Goal: Task Accomplishment & Management: Use online tool/utility

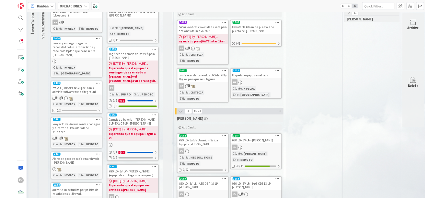
scroll to position [100, 85]
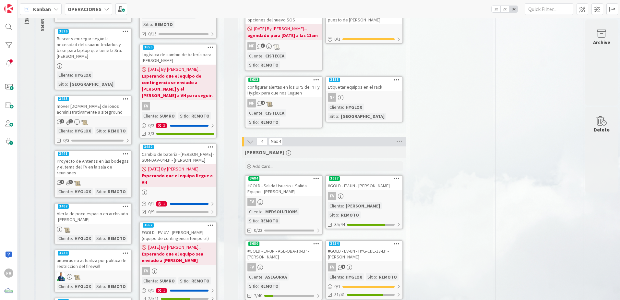
click at [356, 181] on div "#GOLD - EV-UN - [PERSON_NAME]" at bounding box center [364, 185] width 77 height 8
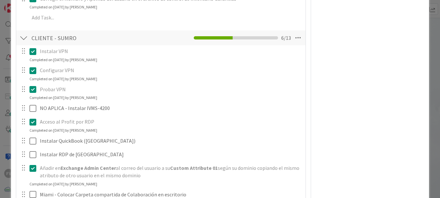
scroll to position [734, 0]
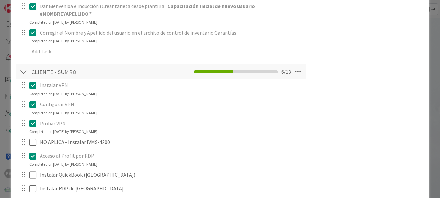
click at [7, 75] on div "**********" at bounding box center [220, 99] width 440 height 198
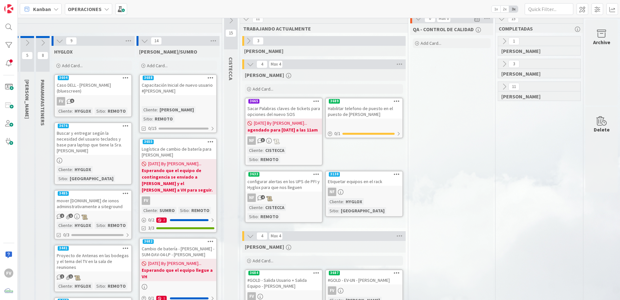
scroll to position [0, 85]
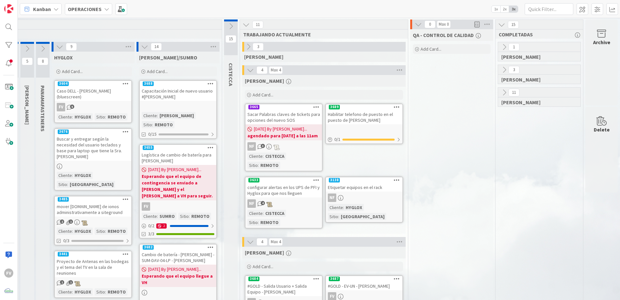
click at [247, 71] on icon at bounding box center [250, 69] width 7 height 7
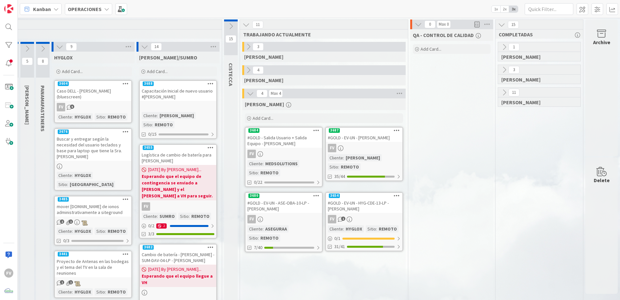
click at [56, 49] on icon at bounding box center [59, 46] width 7 height 7
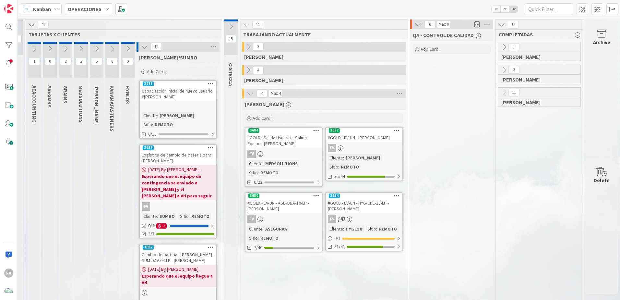
click at [141, 49] on icon at bounding box center [144, 46] width 7 height 7
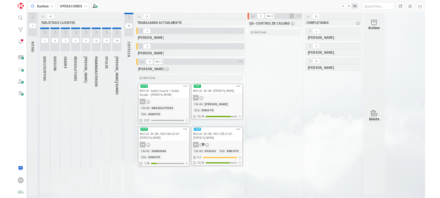
scroll to position [0, 0]
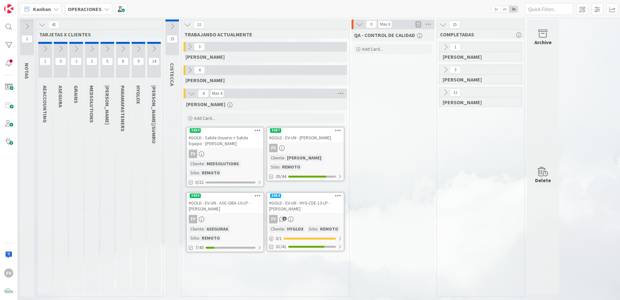
click at [400, 148] on div "QA - CONTROL DE CALIDAD Add Card..." at bounding box center [393, 162] width 83 height 267
click at [197, 198] on div "#GOLD - EV-UN - ASE-OBA-10-LP - [PERSON_NAME]" at bounding box center [225, 205] width 77 height 14
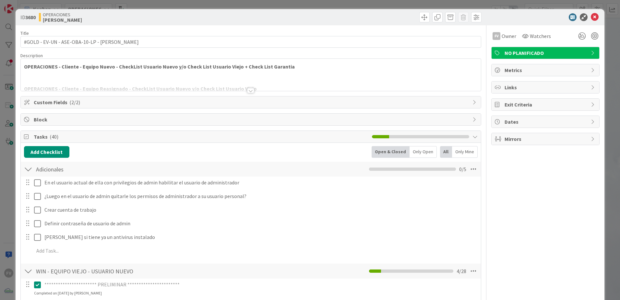
click at [72, 124] on div "Block" at bounding box center [251, 120] width 460 height 12
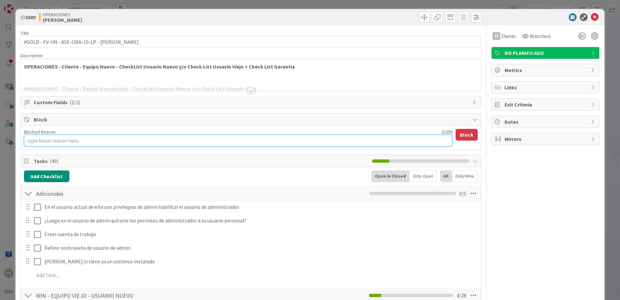
click at [52, 143] on textarea "Blocked Reason" at bounding box center [238, 141] width 428 height 12
type textarea "x"
type textarea "E"
type textarea "x"
type textarea "Es"
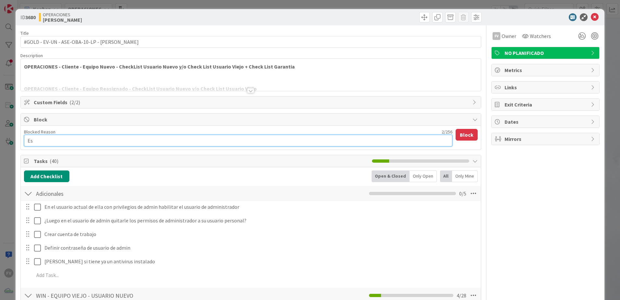
type textarea "x"
type textarea "Eser"
type textarea "x"
type textarea "Ese"
type textarea "x"
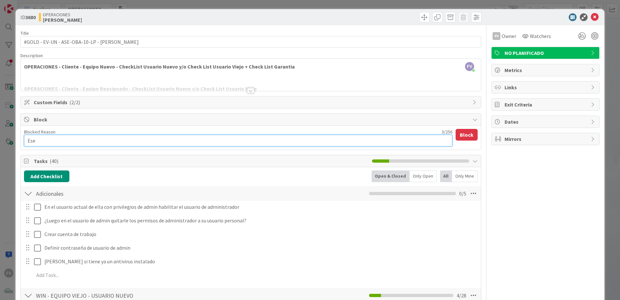
type textarea "Es"
type textarea "x"
type textarea "Esp"
type textarea "x"
type textarea "Espe"
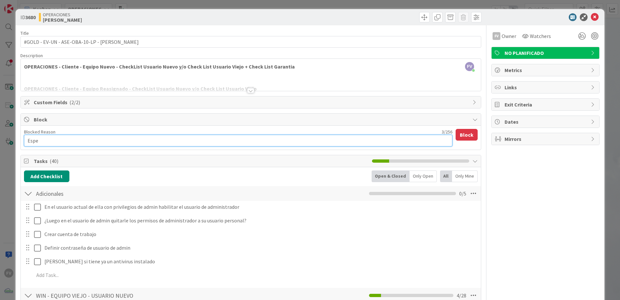
type textarea "x"
type textarea "Esper"
type textarea "x"
type textarea "Esperan"
type textarea "x"
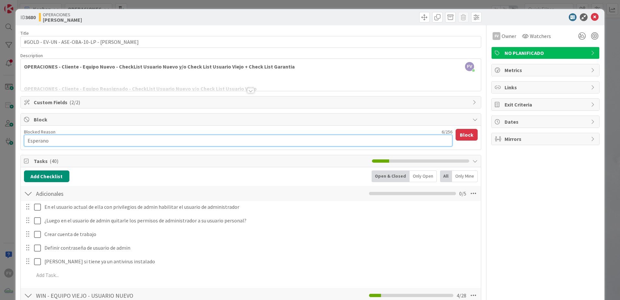
type textarea "Esperanod"
type textarea "x"
type textarea "Esperano"
type textarea "x"
type textarea "Esperan"
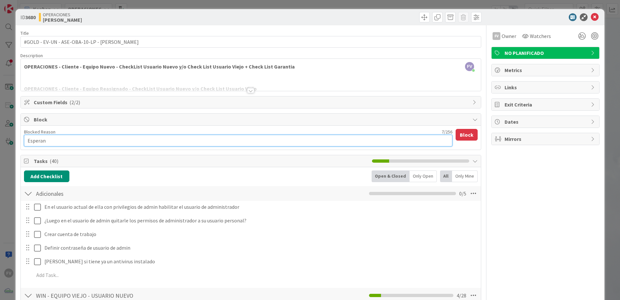
type textarea "x"
type textarea "Esperand"
type textarea "x"
type textarea "Esperando"
type textarea "x"
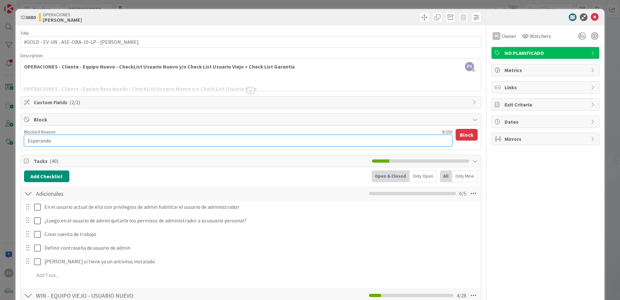
type textarea "Esperando"
type textarea "x"
type textarea "Esperando qu"
type textarea "x"
type textarea "Esperando que"
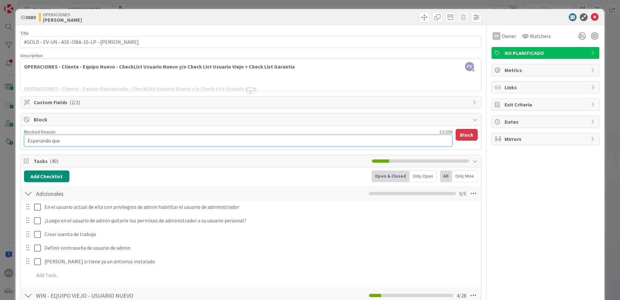
type textarea "x"
type textarea "Esperando que"
type textarea "x"
type textarea "Esperando que e"
type textarea "x"
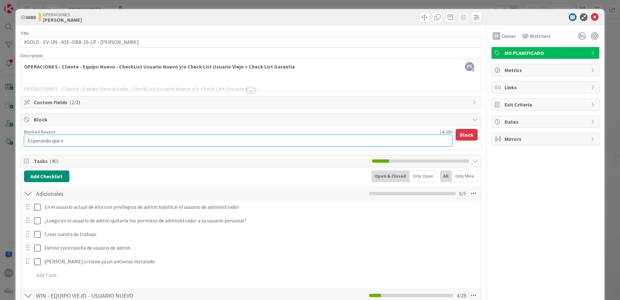
type textarea "Esperando que el"
type textarea "x"
type textarea "Esperando que el"
type textarea "x"
type textarea "Esperando que el u"
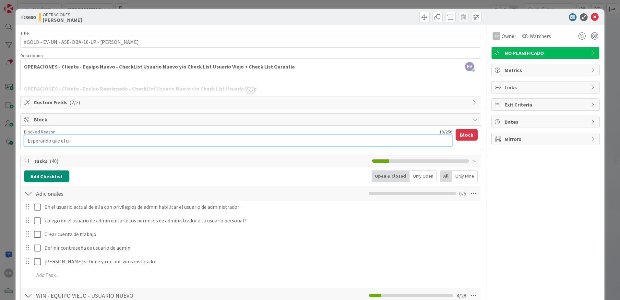
type textarea "x"
type textarea "Esperando que el us"
type textarea "x"
type textarea "Esperando que el usua"
type textarea "x"
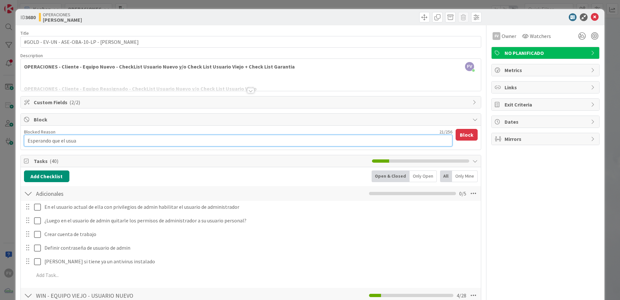
type textarea "Esperando que el usuar"
type textarea "x"
type textarea "Esperando que el usuari"
type textarea "x"
type textarea "Esperando que el usuario"
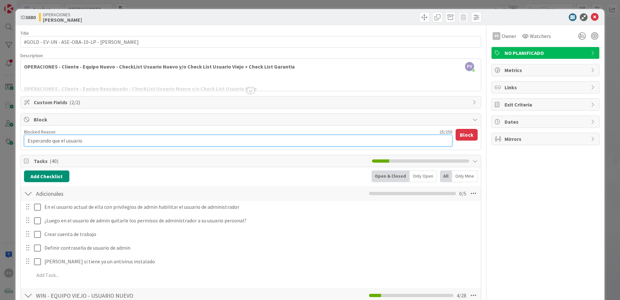
type textarea "x"
type textarea "Esperando que el usuario h"
type textarea "x"
type textarea "Esperando que el usuario ha"
type textarea "x"
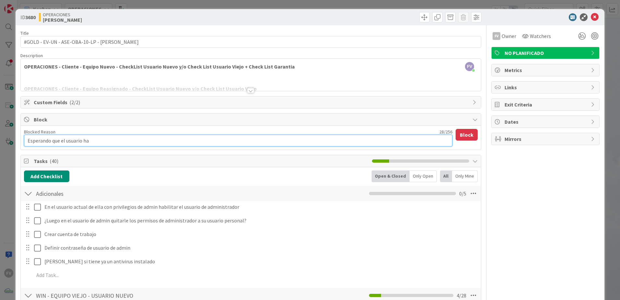
type textarea "Esperando que el usuario hab"
type textarea "x"
type textarea "Esperando que el usuario habl"
type textarea "x"
type textarea "Esperando que el usuario hable"
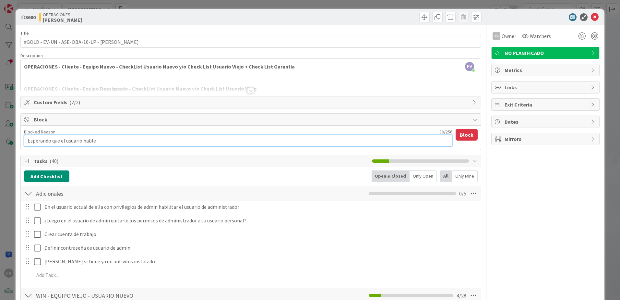
type textarea "x"
type textarea "Esperando que el usuario hable"
type textarea "x"
type textarea "Esperando que el usuario hable co"
type textarea "x"
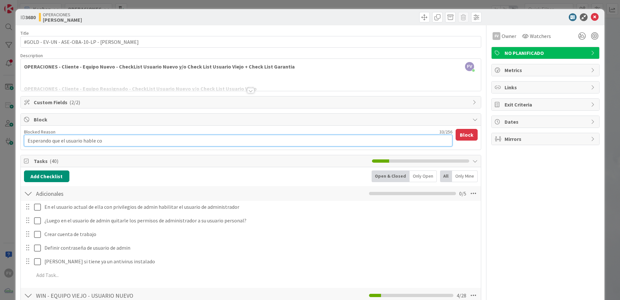
type textarea "Esperando que el usuario hable con"
type textarea "x"
type textarea "Esperando que el usuario hable con"
type textarea "x"
type textarea "Esperando que el usuario hable con e"
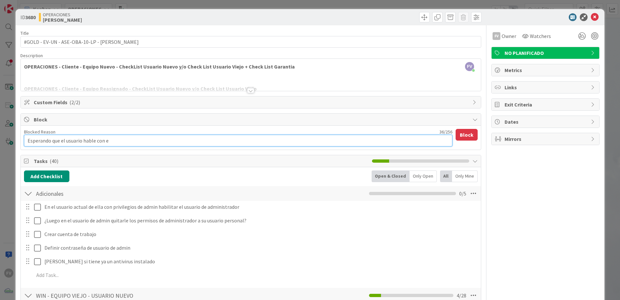
type textarea "x"
type textarea "Esperando que el usuario hable con el"
type textarea "x"
type textarea "Esperando que el usuario hable con el"
type textarea "x"
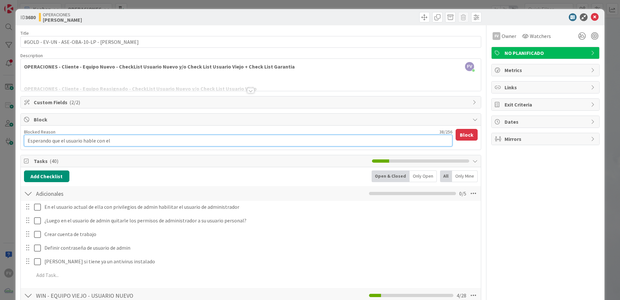
type textarea "Esperando que el usuario hable con e"
type textarea "x"
type textarea "Esperando que el usuario hable con X"
type textarea "x"
type textarea "Esperando que el usuario hable con Xav"
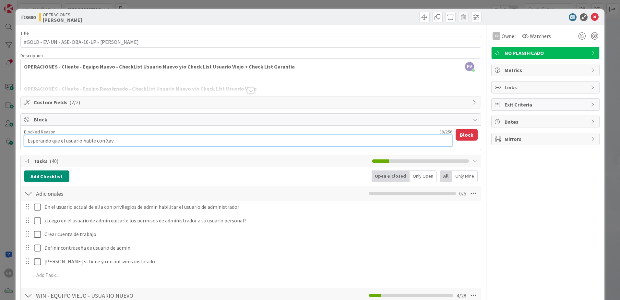
type textarea "x"
type textarea "Esperando que el usuario hable con [PERSON_NAME]"
type textarea "x"
type textarea "Esperando que el usuario hable con Xavc"
type textarea "x"
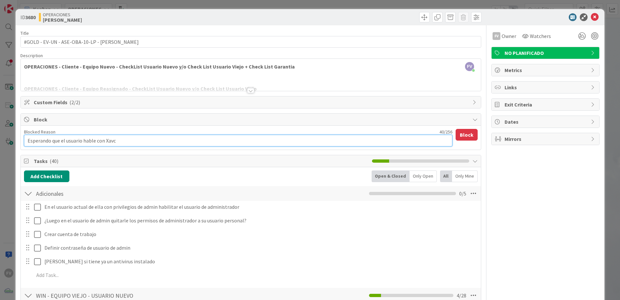
type textarea "Esperando que el usuario hable con Xav"
type textarea "x"
type textarea "Esperando que el usuario hable con [PERSON_NAME]"
type textarea "x"
type textarea "Esperando que el usuario hable con X"
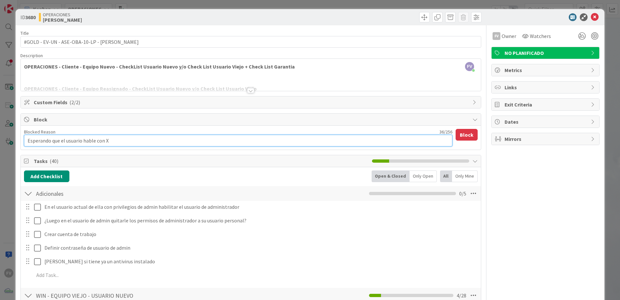
type textarea "x"
type textarea "Esperando que el usuario hable con"
type textarea "x"
type textarea "Esperando que el usuario hable con e"
type textarea "x"
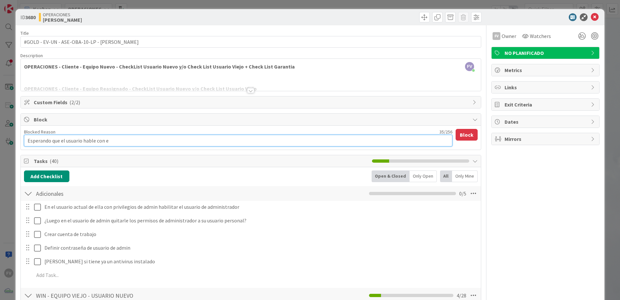
type textarea "Esperando que el usuario hable con el"
type textarea "x"
type textarea "Esperando que el usuario hable con el"
type textarea "x"
type textarea "Esperando que el usuario hable con el S"
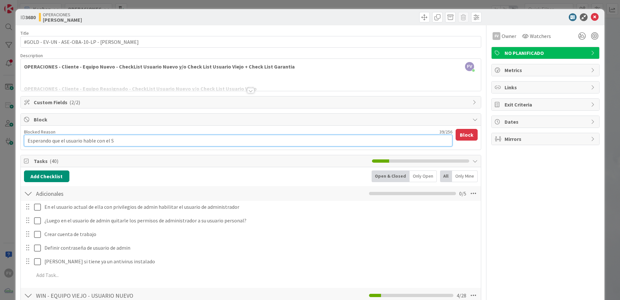
type textarea "x"
type textarea "Esperando que el usuario hable con el Sr"
type textarea "x"
type textarea "Esperando que el usuario hable con el Sr."
type textarea "x"
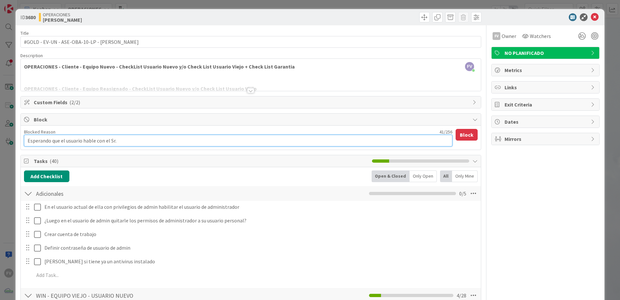
type textarea "Esperando que el usuario hable con el Sr. C"
type textarea "x"
type textarea "Esperando que el usuario hable con el Sr. CV"
type textarea "x"
type textarea "Esperando que el usuario hable con el Sr. C"
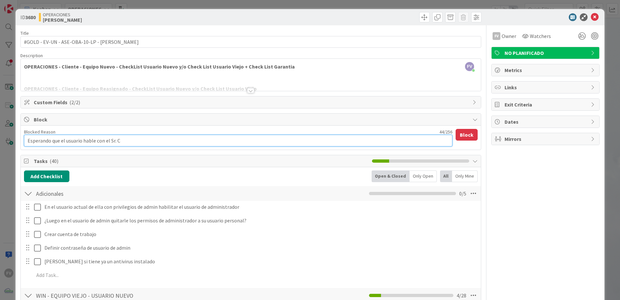
type textarea "x"
type textarea "Esperando que el usuario hable con el Sr."
type textarea "x"
type textarea "Esperando que el usuario hable con el Sr. V"
type textarea "x"
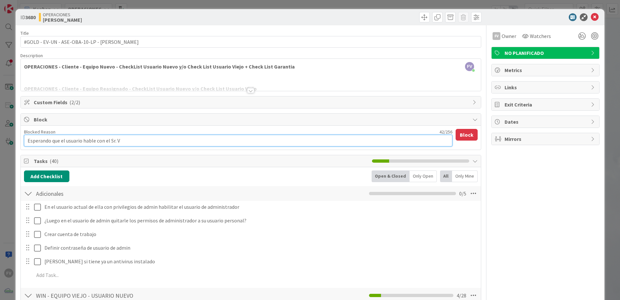
type textarea "Esperando que el usuario hable con el Sr. Va"
type textarea "x"
type textarea "Esperando que el usuario hable con el Sr. Vax"
type textarea "x"
type textarea "Esperando que el usuario hable con el Sr. Va"
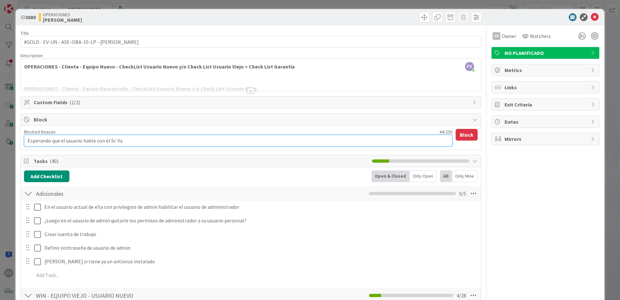
type textarea "x"
type textarea "Esperando que el usuario hable con el Sr. V"
type textarea "x"
type textarea "Esperando que el usuario hable con el Sr."
type textarea "x"
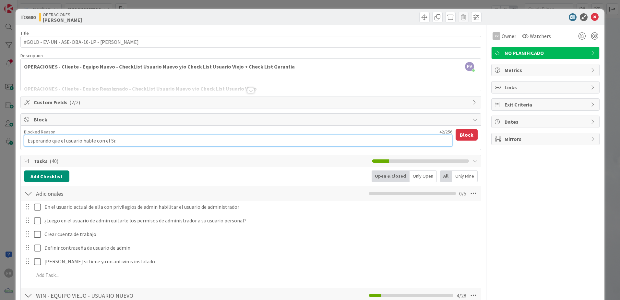
type textarea "Esperando que el usuario hable con el Sr. X"
type textarea "x"
type textarea "Esperando que el usuario hable con el Sr. Xa"
type textarea "x"
type textarea "Esperando que el usuario hable con el Sr. Xav"
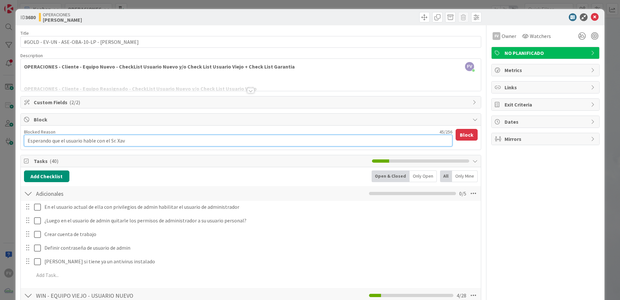
type textarea "x"
type textarea "Esperando que el usuario hable con el Sr. [GEOGRAPHIC_DATA]"
type textarea "x"
type textarea "Esperando que el usuario hable con el Sr. [GEOGRAPHIC_DATA]"
type textarea "x"
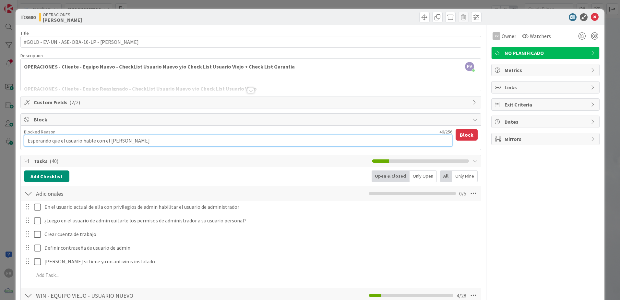
type textarea "Esperando que el usuario hable con el [PERSON_NAME]"
type textarea "x"
type textarea "Esperando que el usuario hable con el [PERSON_NAME]"
type textarea "x"
type textarea "Esperando que el usuario hable con el [PERSON_NAME]"
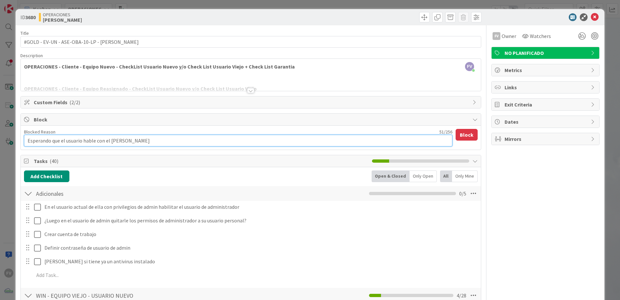
type textarea "x"
type textarea "Esperando que el usuario hable con el [PERSON_NAME]"
type textarea "x"
type textarea "Esperando que el usuario hable con el [PERSON_NAME] sobre"
type textarea "x"
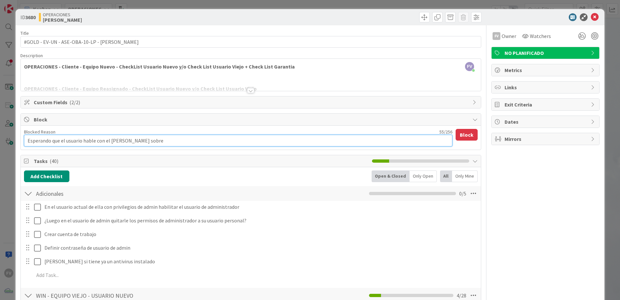
type textarea "Esperando que el usuario hable con el [PERSON_NAME] sobre e"
type textarea "x"
type textarea "Esperando que el usuario hable con el [PERSON_NAME] sobre el"
type textarea "x"
type textarea "Esperando que el usuario hable con el [PERSON_NAME] sobre el"
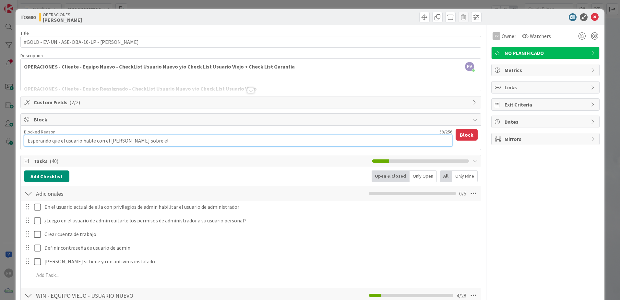
type textarea "x"
type textarea "Esperando que el usuario hable con el [PERSON_NAME] sobre el t"
type textarea "x"
type textarea "Esperando que el usuario hable con el [PERSON_NAME] sobre el tem"
type textarea "x"
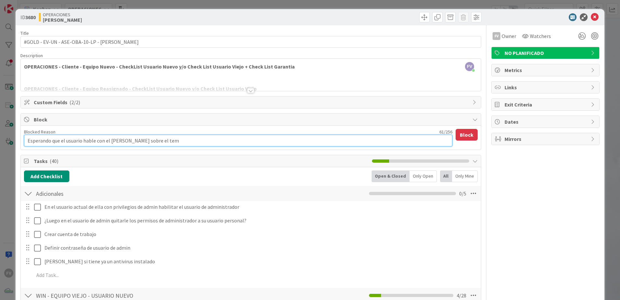
type textarea "Esperando que el usuario hable con el [PERSON_NAME] sobre el tema"
type textarea "x"
type textarea "Esperando que el usuario hable con el [PERSON_NAME] sobre el tema"
type textarea "x"
type textarea "Esperando que el usuario hable con el [PERSON_NAME] sobre el tema d"
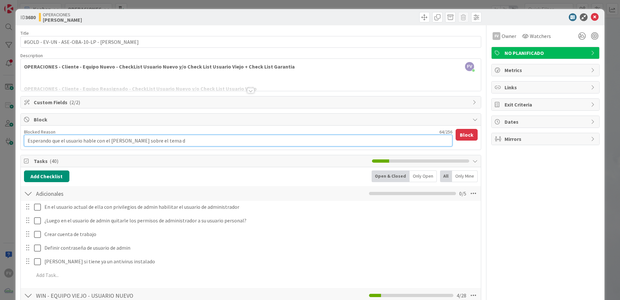
type textarea "x"
type textarea "Esperando que el usuario hable con el [PERSON_NAME] sobre el tema de"
type textarea "x"
type textarea "Esperando que el usuario hable con el [PERSON_NAME] sobre el tema de"
type textarea "x"
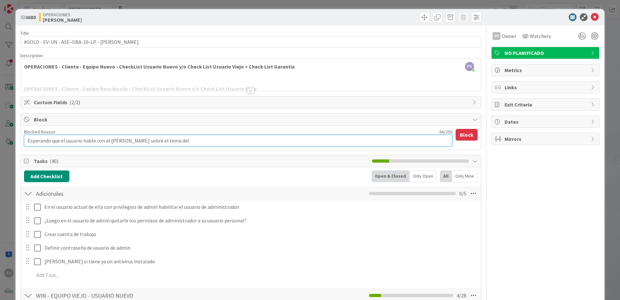
type textarea "Esperando que el usuario hable con el [PERSON_NAME] sobre el tema del"
type textarea "x"
type textarea "Esperando que el usuario hable con el [PERSON_NAME] sobre el tema del e"
type textarea "x"
type textarea "Esperando que el usuario hable con el [PERSON_NAME] sobre el tema del eq"
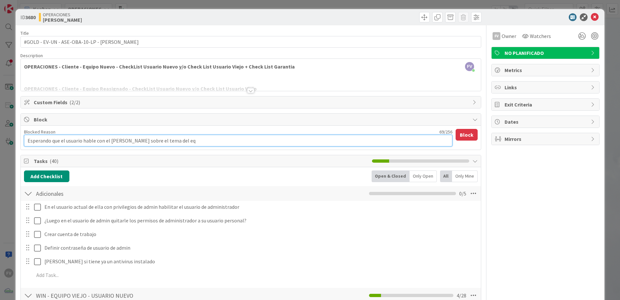
type textarea "x"
type textarea "Esperando que el usuario hable con el [PERSON_NAME] sobre el tema del equ"
type textarea "x"
type textarea "Esperando que el usuario hable con el [PERSON_NAME] sobre el tema del equi"
type textarea "x"
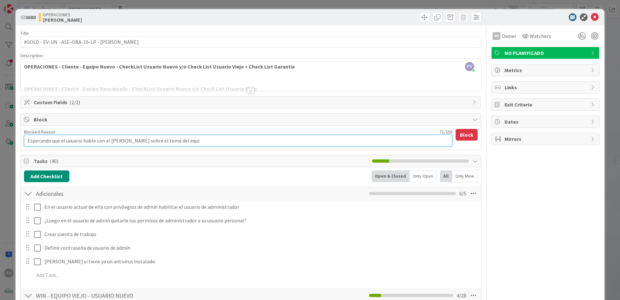
type textarea "Esperando que el usuario hable con el [PERSON_NAME] sobre el tema del equip"
type textarea "x"
type textarea "Esperando que el usuario hable con el [PERSON_NAME] sobre el tema del equipo"
type textarea "x"
type textarea "Esperando que el usuario hable con el [PERSON_NAME] sobre el tema del equipo p"
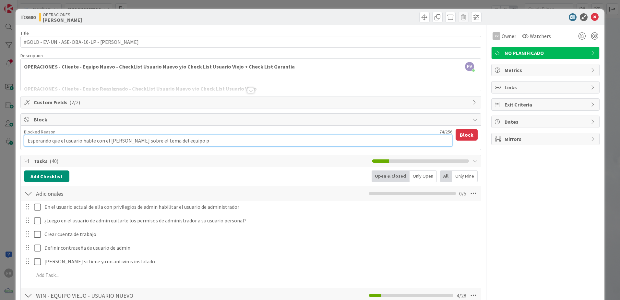
type textarea "x"
type textarea "Esperando que el usuario hable con el [PERSON_NAME] sobre el tema del equipo pe"
type textarea "x"
type textarea "Esperando que el usuario hable con el [PERSON_NAME] sobre el tema del equipo per"
type textarea "x"
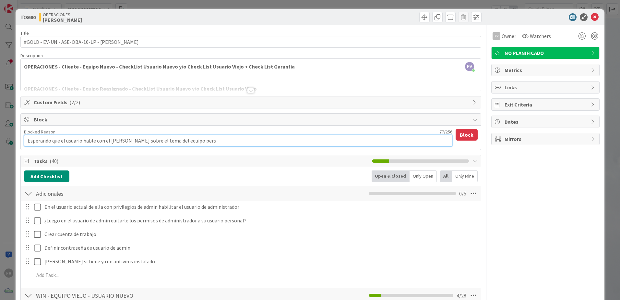
type textarea "Esperando que el usuario hable con el [PERSON_NAME] sobre el tema del equipo pe…"
type textarea "x"
type textarea "Esperando que el usuario hable con el [PERSON_NAME] sobre el tema del equipo pe…"
type textarea "x"
type textarea "Esperando que el usuario hable con el [PERSON_NAME] sobre el tema del equipo pe…"
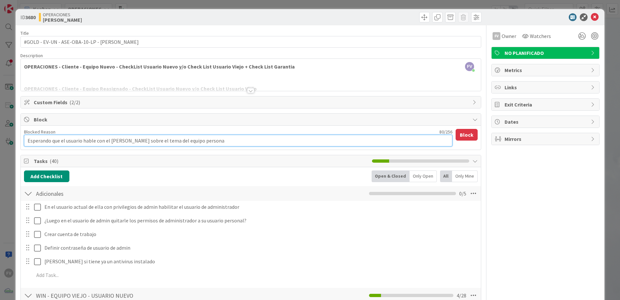
type textarea "x"
type textarea "Esperando que el usuario hable con el [PERSON_NAME] sobre el tema del equipo pe…"
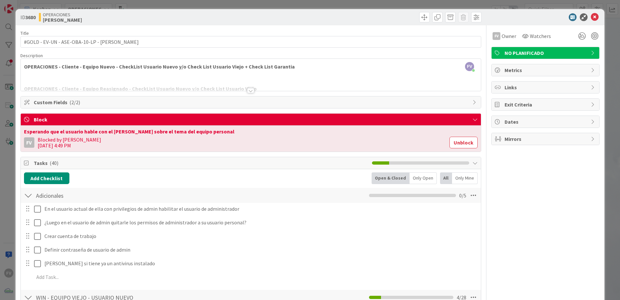
click at [196, 8] on div "ID 3680 OPERACIONES [PERSON_NAME] Title 42 / 128 #GOLD - EV-UN - ASE-OBA-10-LP …" at bounding box center [310, 150] width 620 height 300
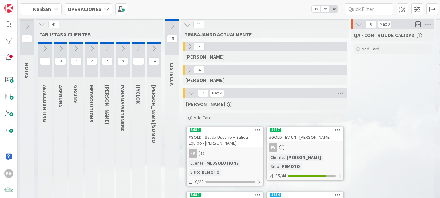
click at [152, 48] on icon at bounding box center [153, 48] width 7 height 7
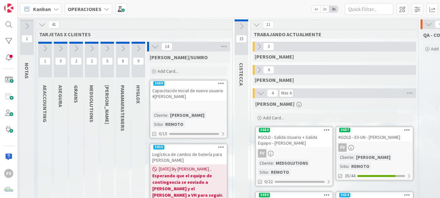
click at [135, 48] on button at bounding box center [139, 49] width 14 height 10
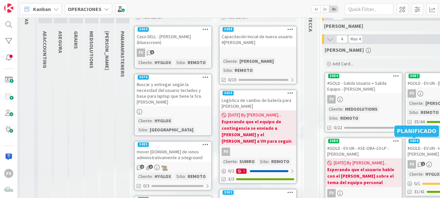
scroll to position [32, 0]
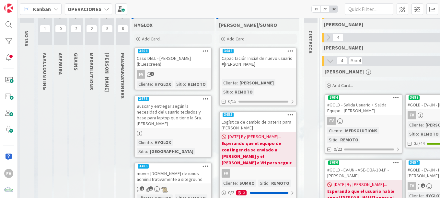
click at [431, 171] on div "#GOLD - EV-UN - HYG-CDE-13-LP - [PERSON_NAME]" at bounding box center [444, 173] width 77 height 14
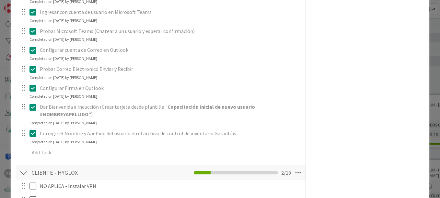
scroll to position [690, 0]
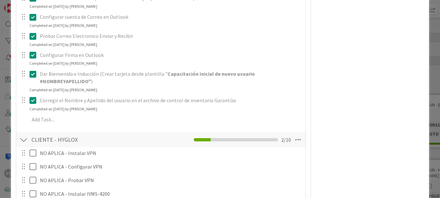
click at [4, 81] on div "**********" at bounding box center [220, 99] width 440 height 198
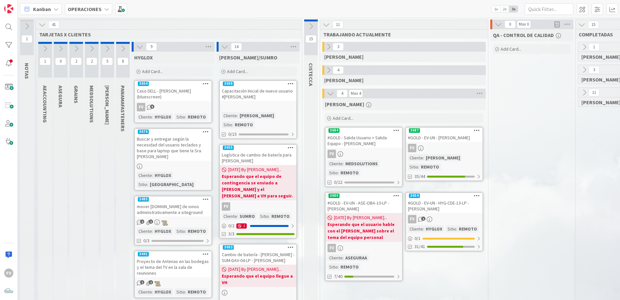
click at [123, 46] on icon at bounding box center [122, 48] width 7 height 7
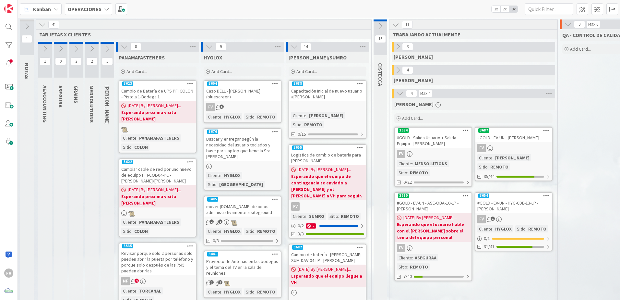
click at [104, 46] on icon at bounding box center [107, 48] width 7 height 7
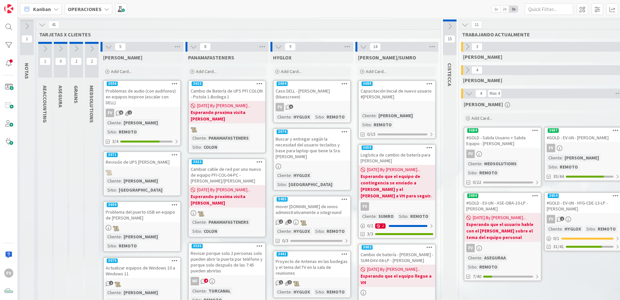
click at [91, 48] on icon at bounding box center [91, 48] width 7 height 7
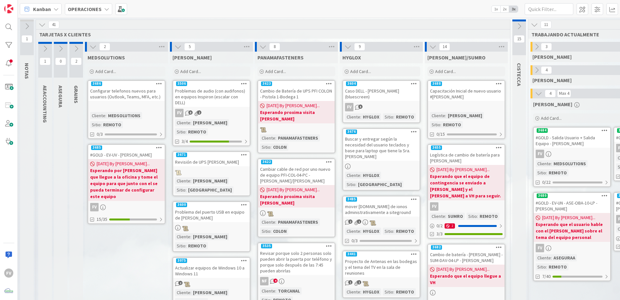
click at [76, 48] on icon at bounding box center [76, 48] width 7 height 7
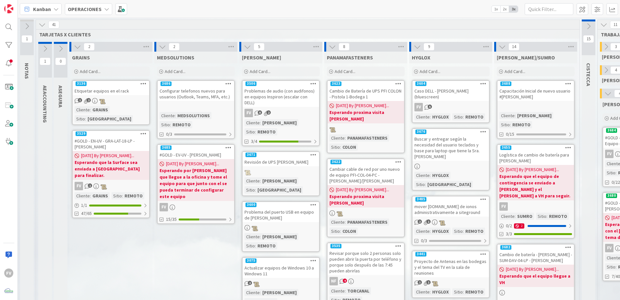
click at [66, 48] on button at bounding box center [61, 49] width 14 height 10
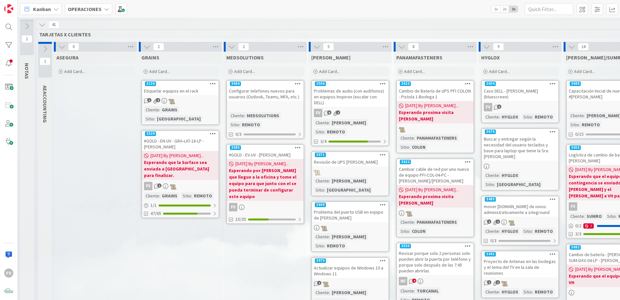
click at [47, 50] on icon at bounding box center [45, 48] width 7 height 7
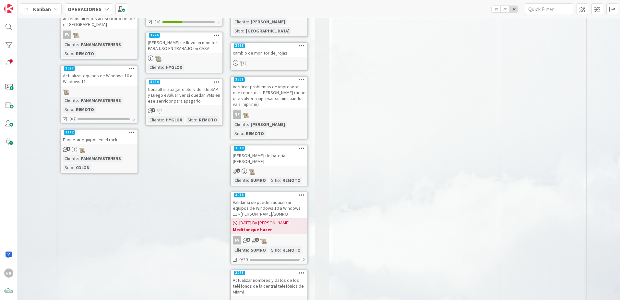
scroll to position [431, 405]
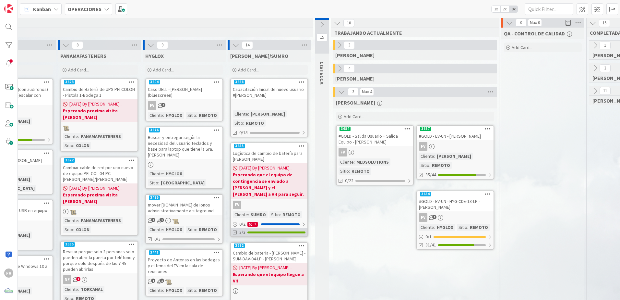
scroll to position [0, 405]
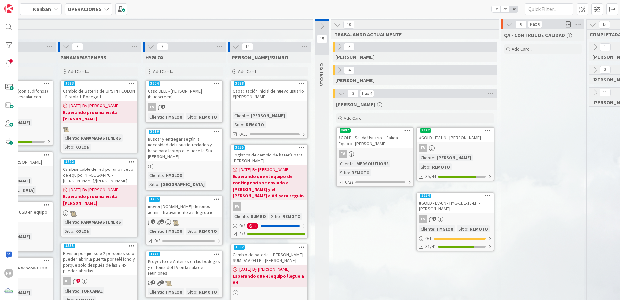
click at [440, 198] on div "#GOLD - EV-UN - HYG-CDE-13-LP - [PERSON_NAME]" at bounding box center [455, 205] width 77 height 14
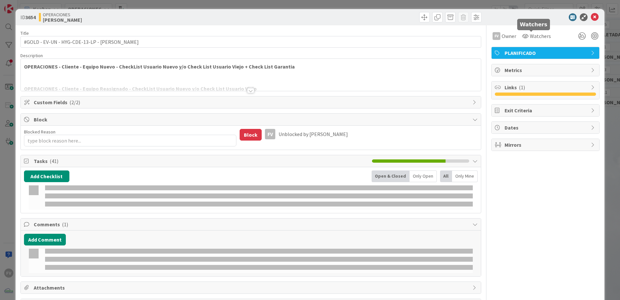
click at [440, 19] on icon at bounding box center [595, 17] width 8 height 8
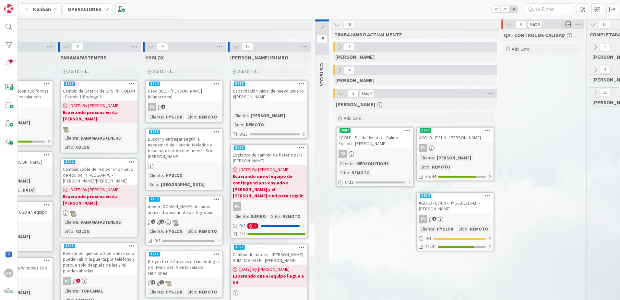
click at [165, 70] on span "Add Card..." at bounding box center [163, 71] width 21 height 6
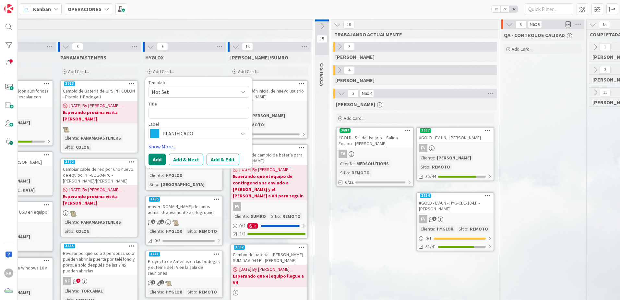
click at [174, 95] on span "Not Set" at bounding box center [192, 92] width 81 height 8
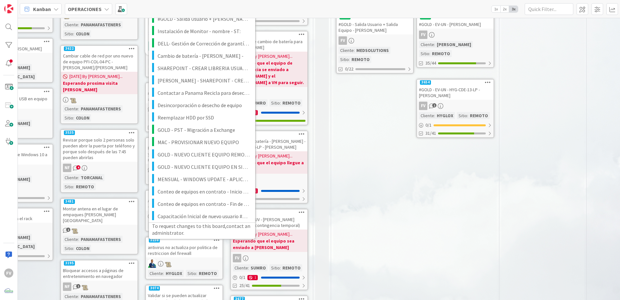
scroll to position [195, 405]
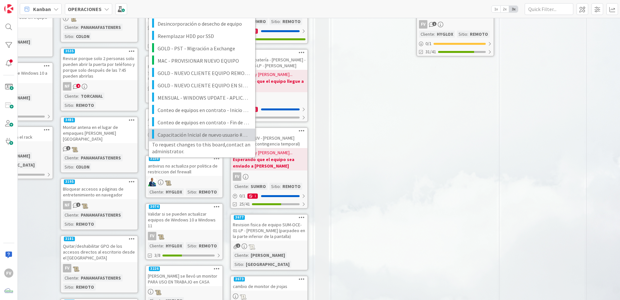
click at [189, 130] on span "Capacitación Inicial de nuevo usuario #NOMBREYAPELLIDO" at bounding box center [204, 134] width 93 height 8
type textarea "x"
type textarea "Capacitación Inicial de nuevo usuario #NOMBREYAPELLIDO"
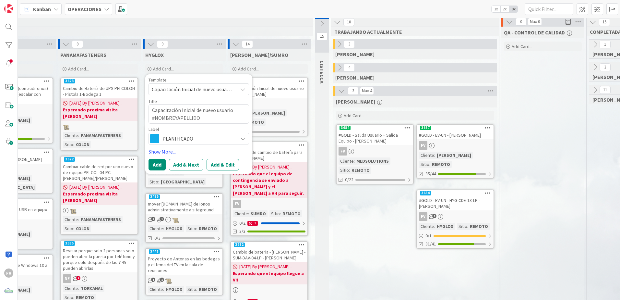
scroll to position [0, 405]
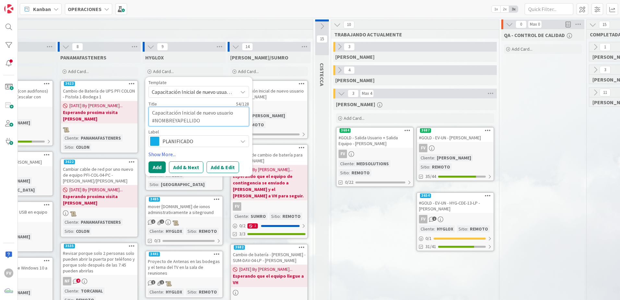
drag, startPoint x: 205, startPoint y: 122, endPoint x: 156, endPoint y: 125, distance: 49.1
click at [156, 125] on textarea "Capacitación Inicial de nuevo usuario #NOMBREYAPELLIDO" at bounding box center [199, 116] width 101 height 19
type textarea "x"
type textarea "Capacitación Inicial de nuevo usuario #K"
click at [161, 163] on button "Add" at bounding box center [157, 167] width 17 height 12
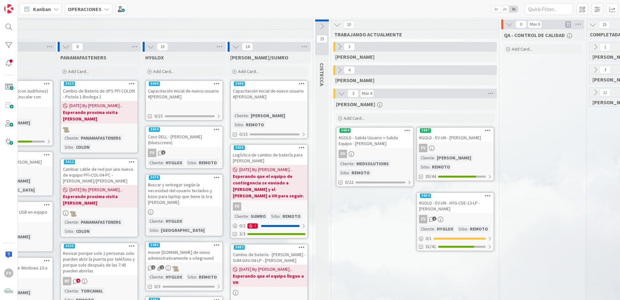
click at [178, 82] on div "3690" at bounding box center [184, 84] width 77 height 6
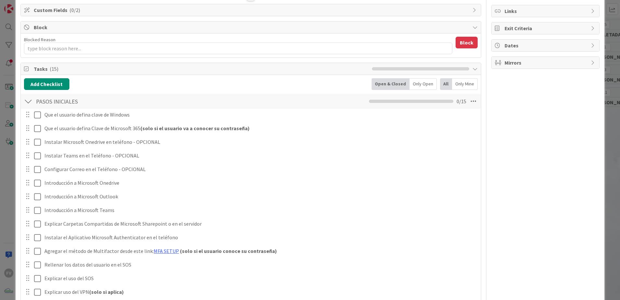
scroll to position [62, 0]
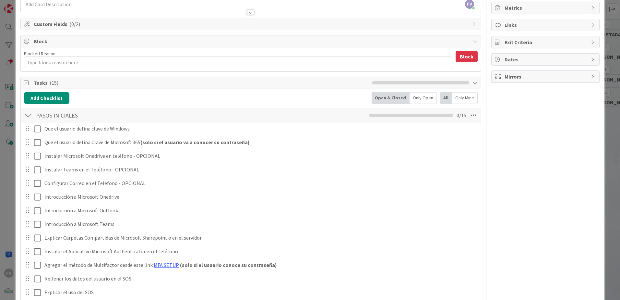
click at [31, 117] on div at bounding box center [28, 115] width 8 height 12
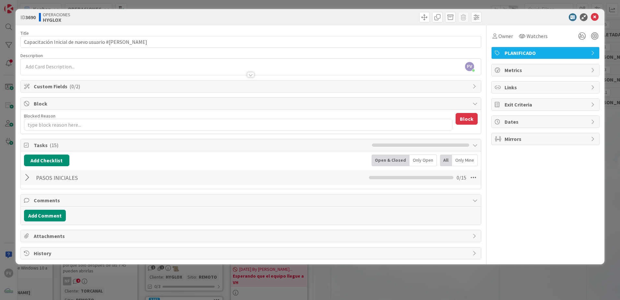
click at [196, 150] on div "Tasks ( 15 )" at bounding box center [251, 145] width 460 height 12
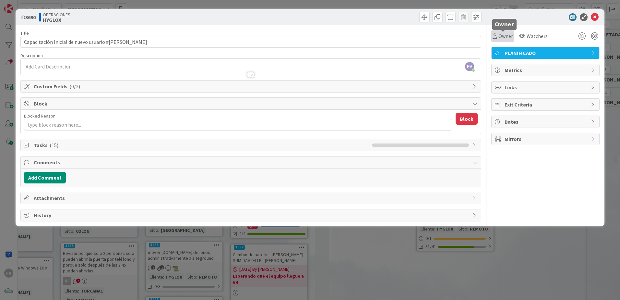
click at [440, 37] on span "Owner" at bounding box center [505, 36] width 15 height 8
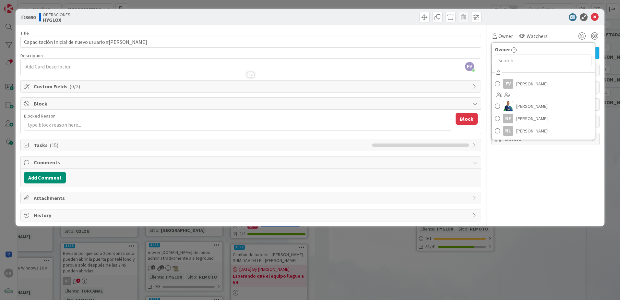
click at [440, 198] on div "Owner Owner FV [PERSON_NAME] [PERSON_NAME] NF [PERSON_NAME] NL [PERSON_NAME] Wa…" at bounding box center [545, 123] width 108 height 196
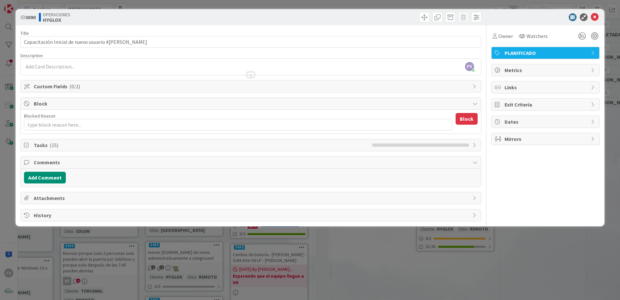
click at [78, 141] on span "Tasks ( 15 )" at bounding box center [201, 145] width 335 height 8
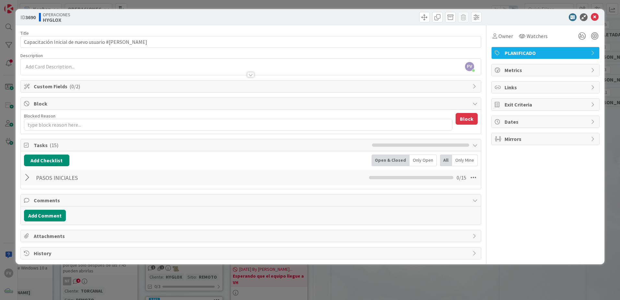
click at [30, 173] on div at bounding box center [28, 178] width 8 height 12
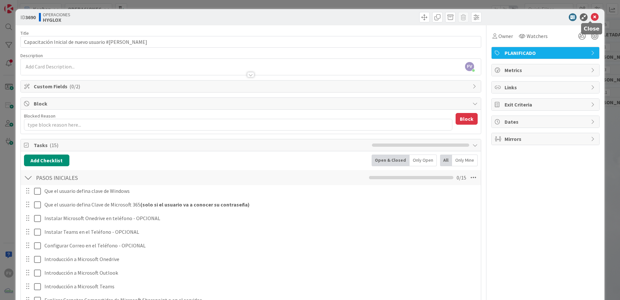
click at [440, 18] on icon at bounding box center [595, 17] width 8 height 8
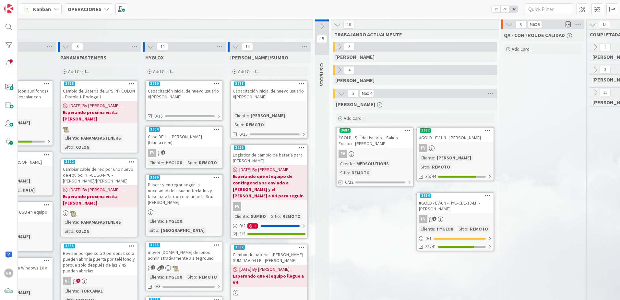
click at [280, 101] on link "3688 Capacitación Inicial de nuevo usuario #[PERSON_NAME] Cliente : [PERSON_NAM…" at bounding box center [269, 109] width 78 height 59
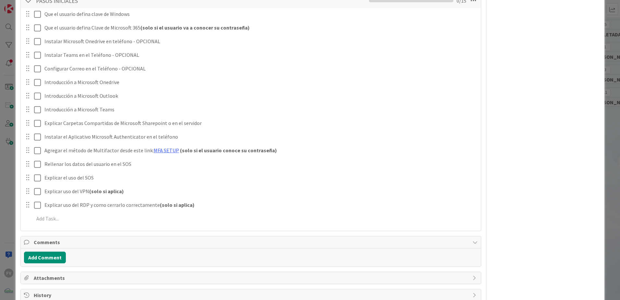
scroll to position [192, 0]
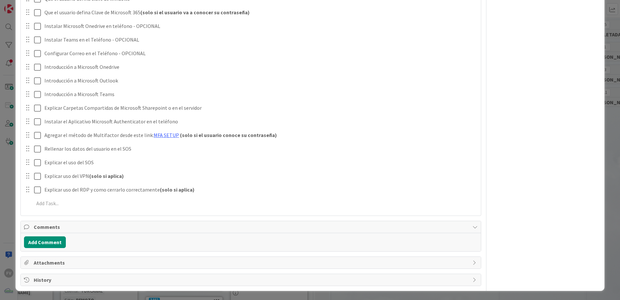
click at [73, 198] on div "Add Checklist Open & Closed Only Open All Only Mine PASOS INICIALES Checklist N…" at bounding box center [251, 87] width 460 height 256
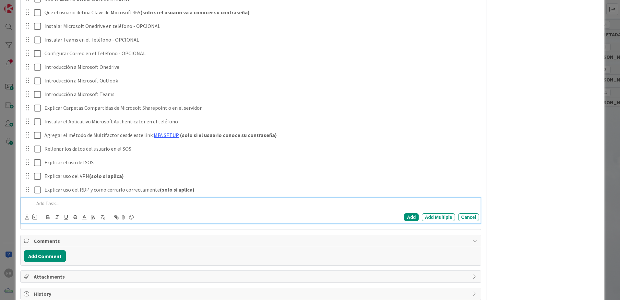
click at [72, 198] on p at bounding box center [255, 202] width 442 height 7
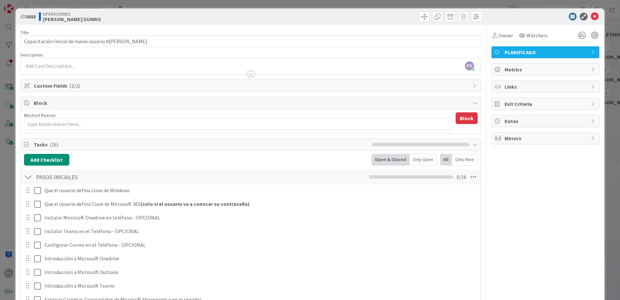
scroll to position [0, 0]
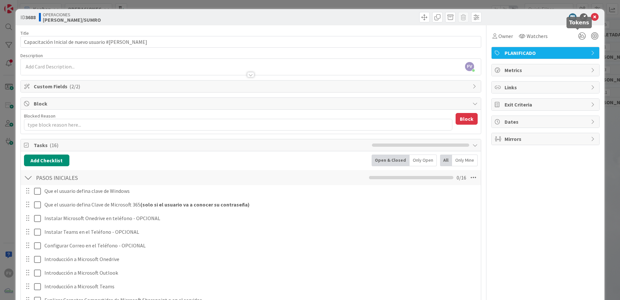
click at [440, 24] on div "ID 3688 OPERACIONES [PERSON_NAME]/SUMRO Title 53 / 128 Capacitación Inicial de …" at bounding box center [310, 150] width 620 height 300
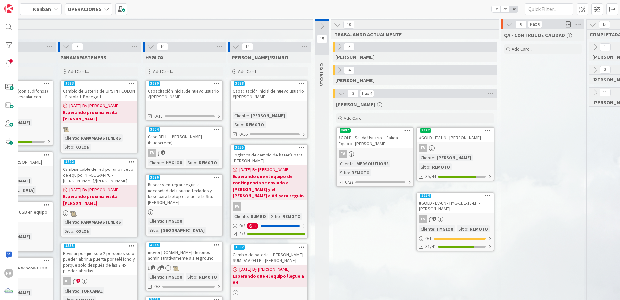
click at [172, 91] on div "Capacitación Inicial de nuevo usuario #[PERSON_NAME]" at bounding box center [184, 94] width 77 height 14
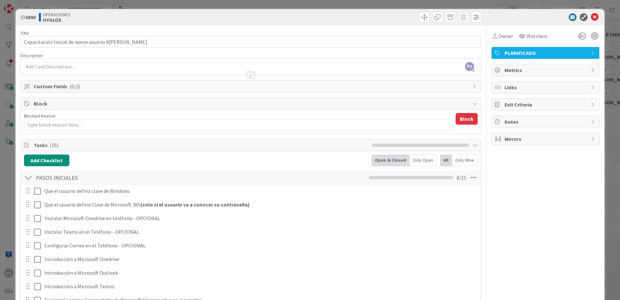
click at [117, 106] on span "Block" at bounding box center [252, 104] width 436 height 8
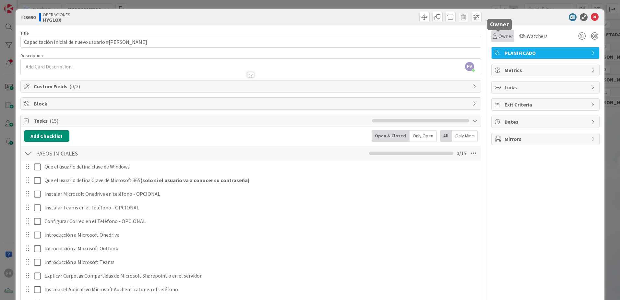
click at [440, 39] on span "Owner" at bounding box center [505, 36] width 15 height 8
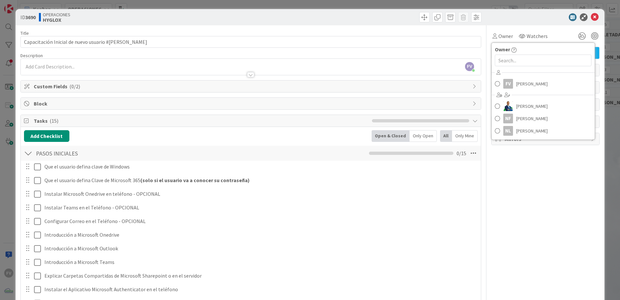
click at [440, 168] on div "Owner Owner FV [PERSON_NAME] [PERSON_NAME] NF [PERSON_NAME] NL [PERSON_NAME] Wa…" at bounding box center [545, 239] width 108 height 428
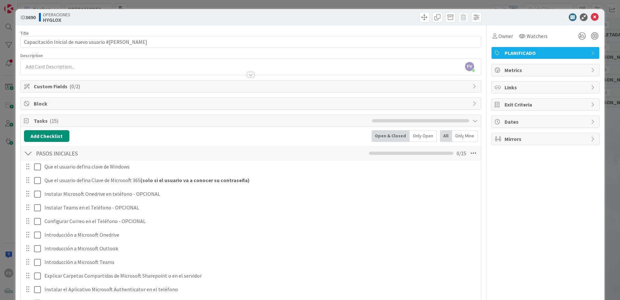
click at [61, 88] on span "Custom Fields ( 0/2 )" at bounding box center [252, 86] width 436 height 8
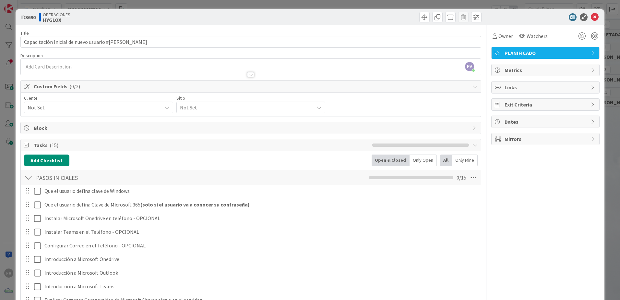
click at [48, 112] on div "Not Set" at bounding box center [98, 108] width 149 height 12
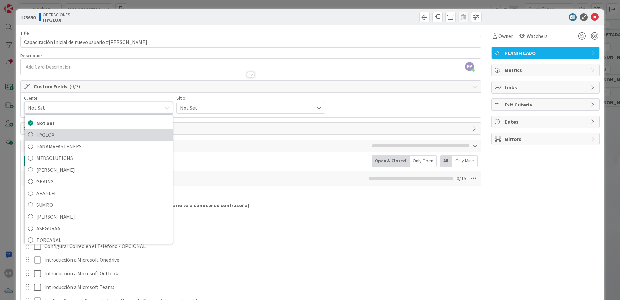
click at [55, 137] on span "HYGLOX" at bounding box center [102, 135] width 133 height 10
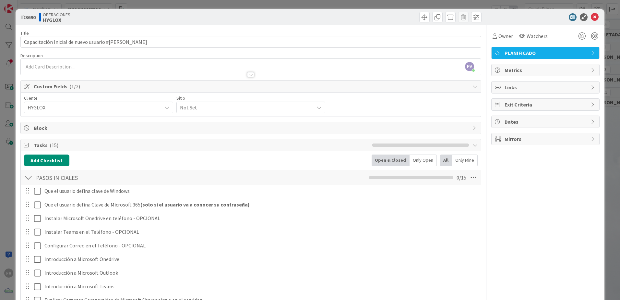
click at [198, 108] on span "Not Set" at bounding box center [245, 107] width 131 height 9
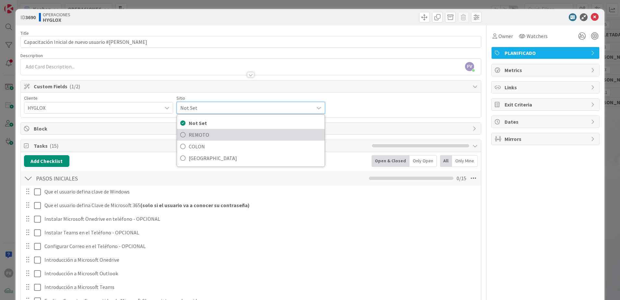
click at [264, 136] on span "REMOTO" at bounding box center [255, 135] width 133 height 10
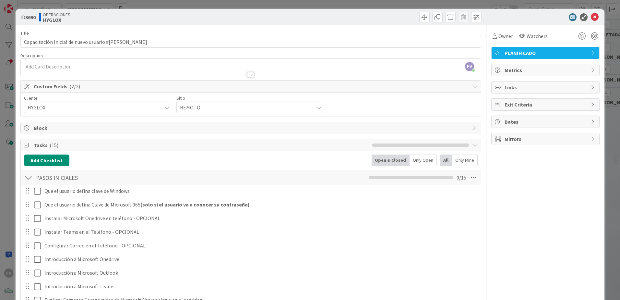
click at [9, 64] on div "ID 3690 OPERACIONES HYGLOX Title 51 / 128 Capacitación Inicial de nuevo usuario…" at bounding box center [310, 150] width 620 height 300
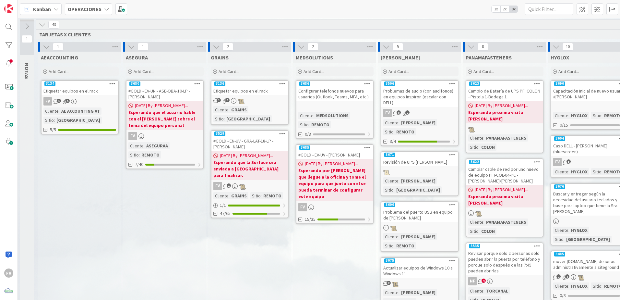
click at [44, 46] on icon at bounding box center [46, 46] width 7 height 7
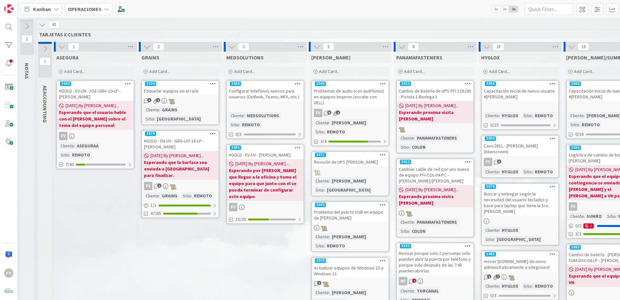
click at [63, 45] on icon at bounding box center [61, 46] width 7 height 7
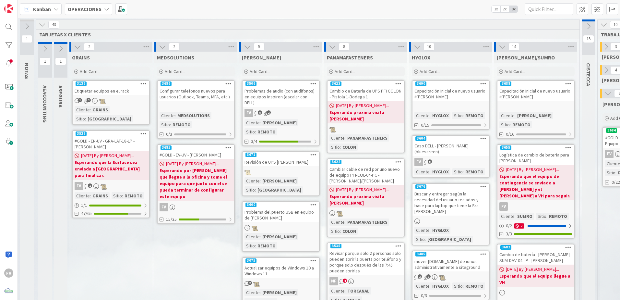
click at [73, 46] on button at bounding box center [77, 46] width 8 height 8
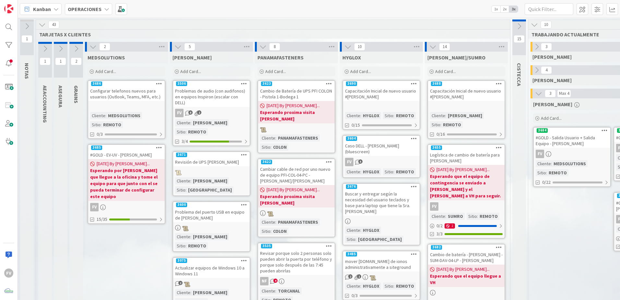
click at [96, 46] on icon at bounding box center [93, 46] width 7 height 7
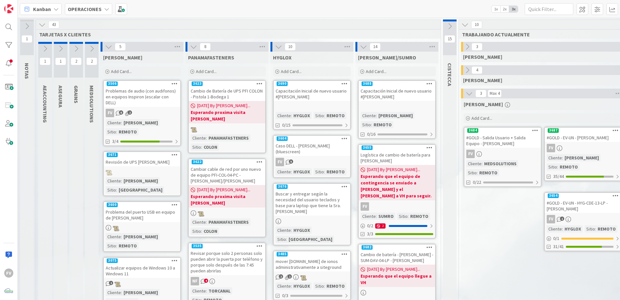
click at [110, 49] on icon at bounding box center [108, 46] width 7 height 7
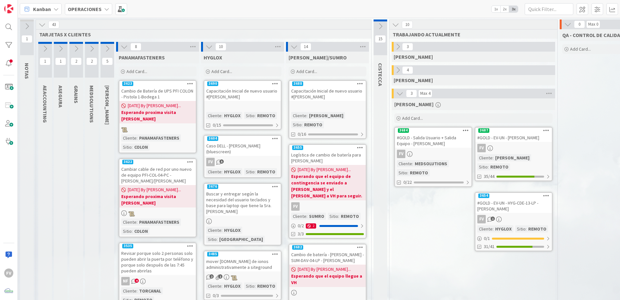
click at [124, 49] on icon at bounding box center [124, 46] width 7 height 7
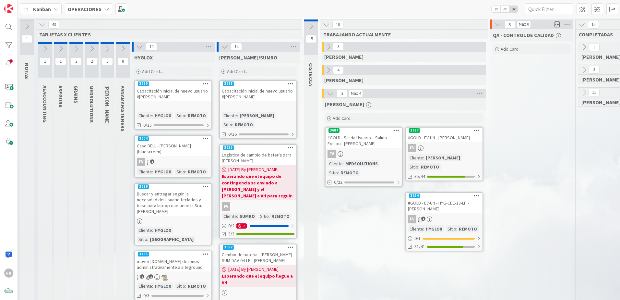
click at [141, 47] on icon at bounding box center [139, 46] width 7 height 7
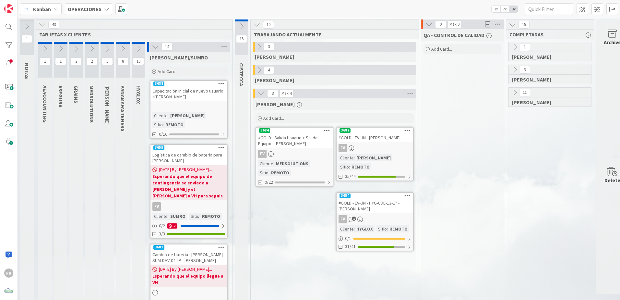
click at [155, 49] on icon at bounding box center [155, 46] width 7 height 7
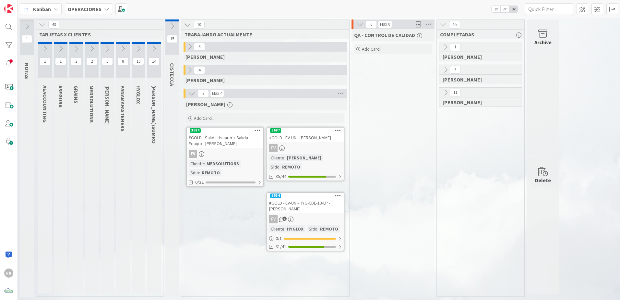
click at [41, 25] on icon at bounding box center [42, 24] width 7 height 7
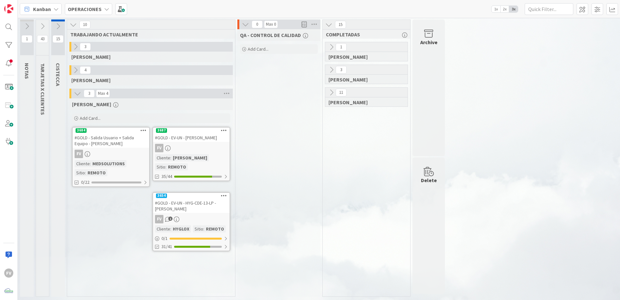
click at [278, 179] on div "QA - CONTROL DE CALIDAD Add Card..." at bounding box center [278, 162] width 83 height 267
click at [343, 198] on div "1 [PERSON_NAME] 3 [PERSON_NAME] 11 [PERSON_NAME]" at bounding box center [366, 169] width 85 height 254
click at [353, 198] on div "1 [PERSON_NAME] 3 [PERSON_NAME] 11 [PERSON_NAME]" at bounding box center [366, 169] width 85 height 254
click at [375, 136] on div "1 [PERSON_NAME] 3 [PERSON_NAME] 11 [PERSON_NAME]" at bounding box center [366, 169] width 85 height 254
